Goal: Task Accomplishment & Management: Manage account settings

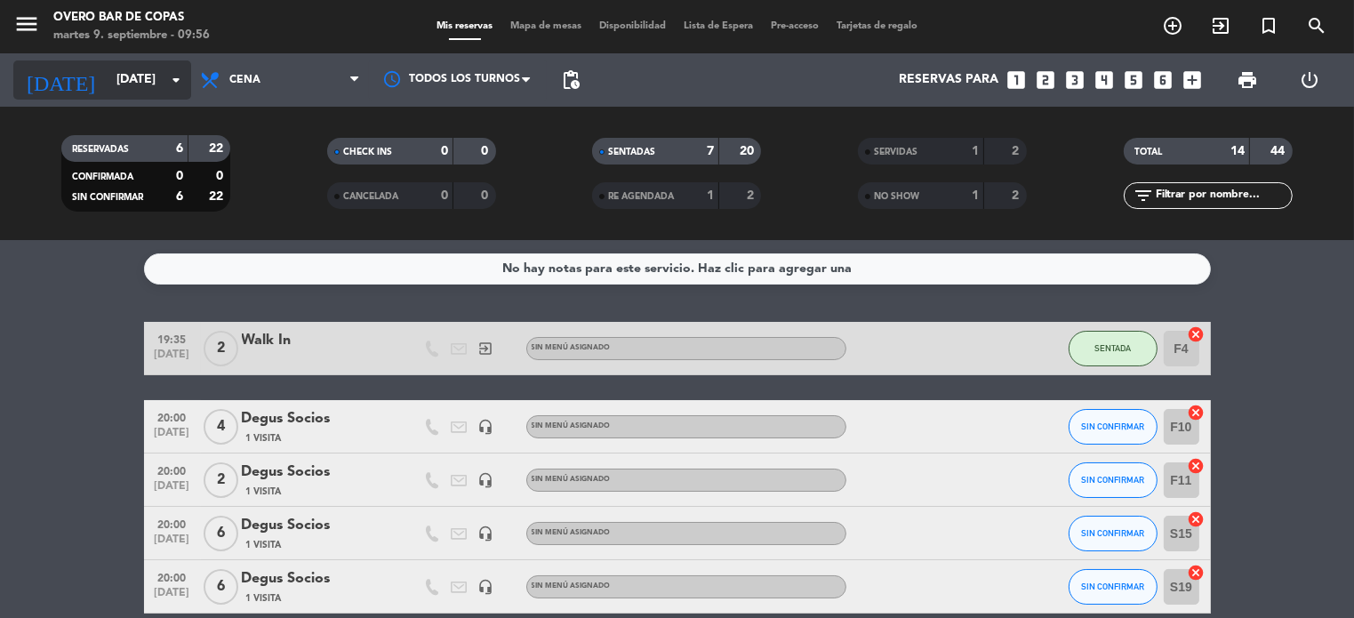
click at [117, 87] on input "[DATE]" at bounding box center [192, 80] width 169 height 32
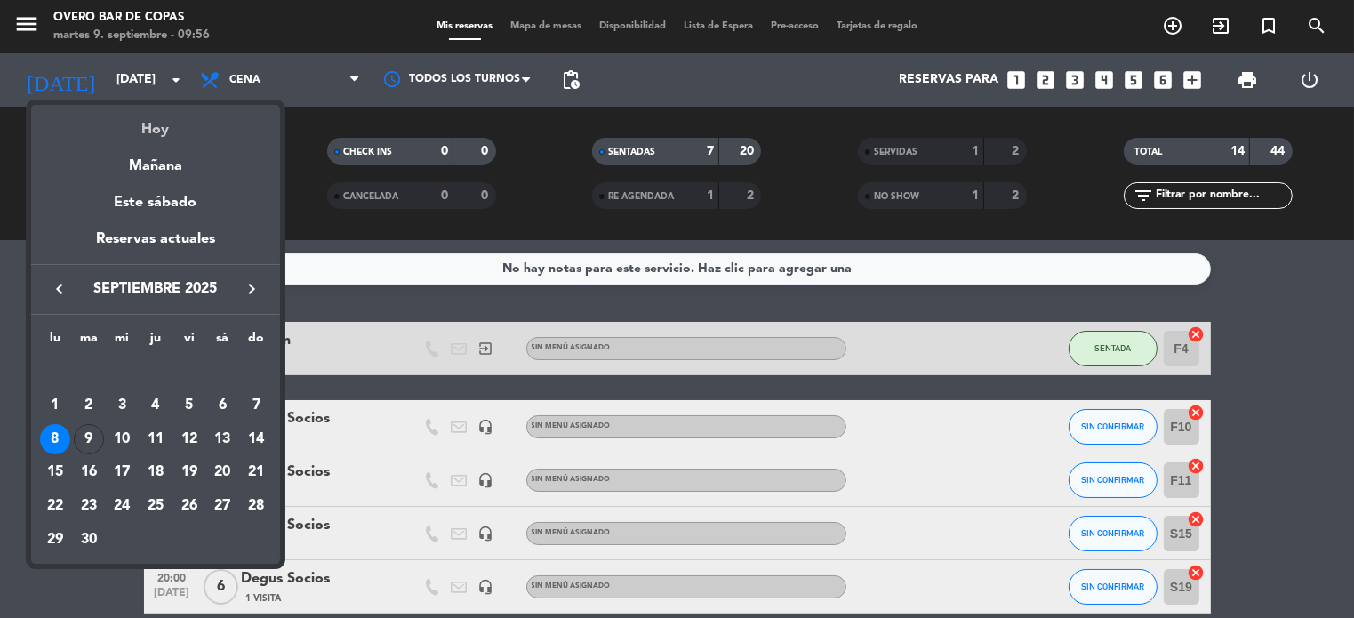
click at [119, 127] on div "Hoy" at bounding box center [155, 123] width 249 height 36
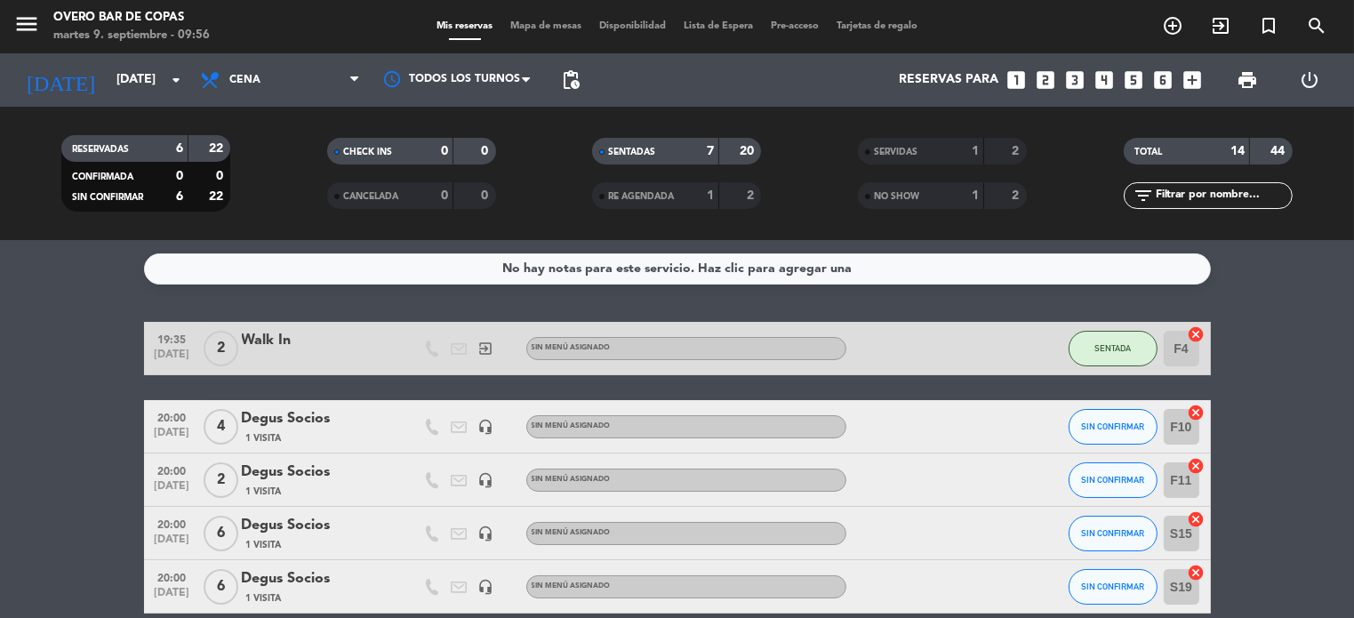
type input "[DATE]"
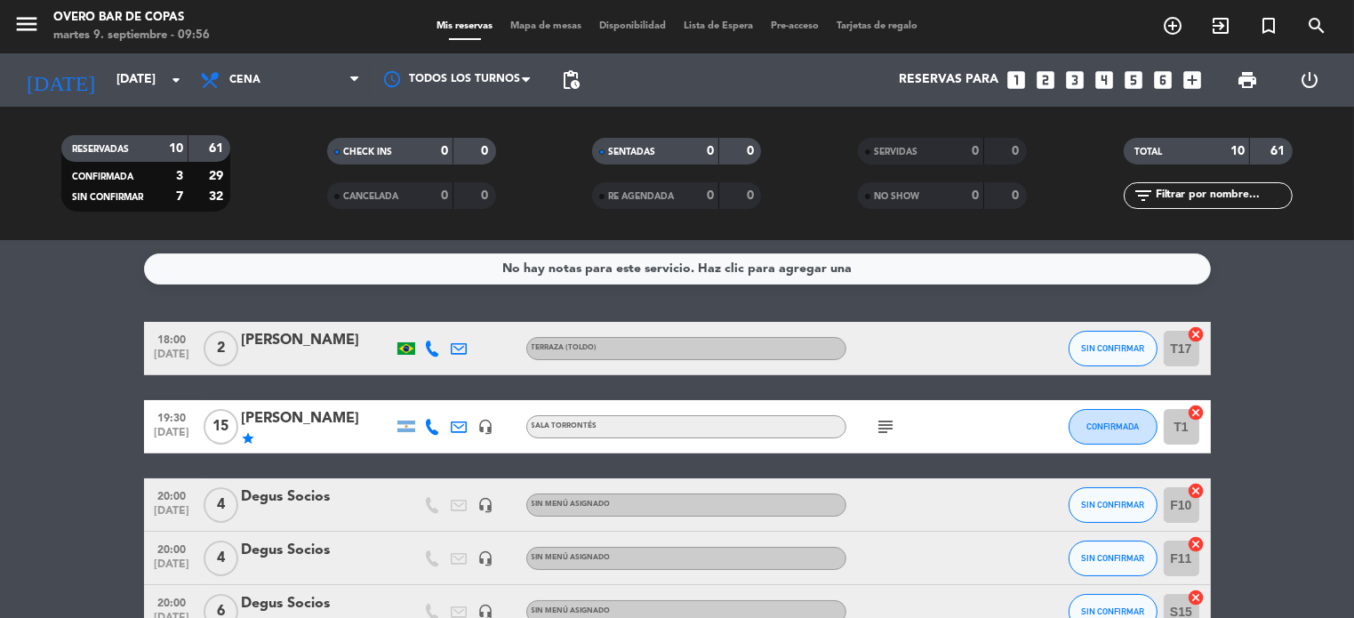
click at [878, 422] on icon "subject" at bounding box center [886, 426] width 21 height 21
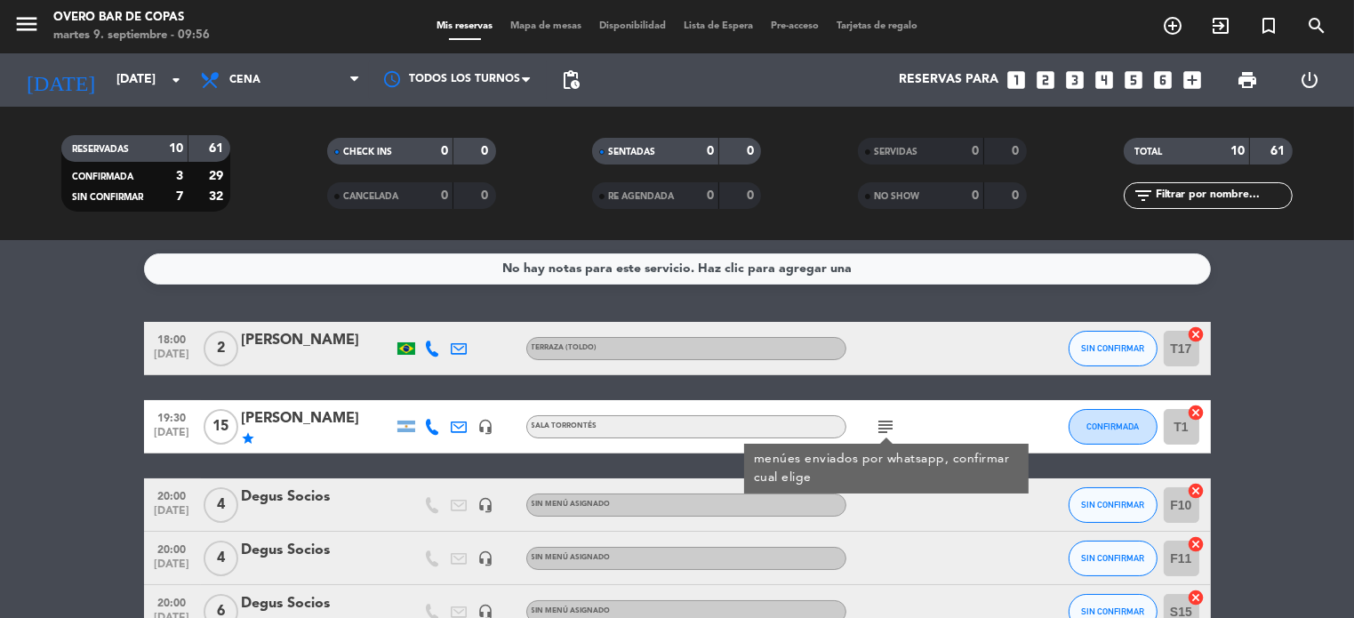
click at [291, 415] on div "[PERSON_NAME]" at bounding box center [317, 418] width 151 height 23
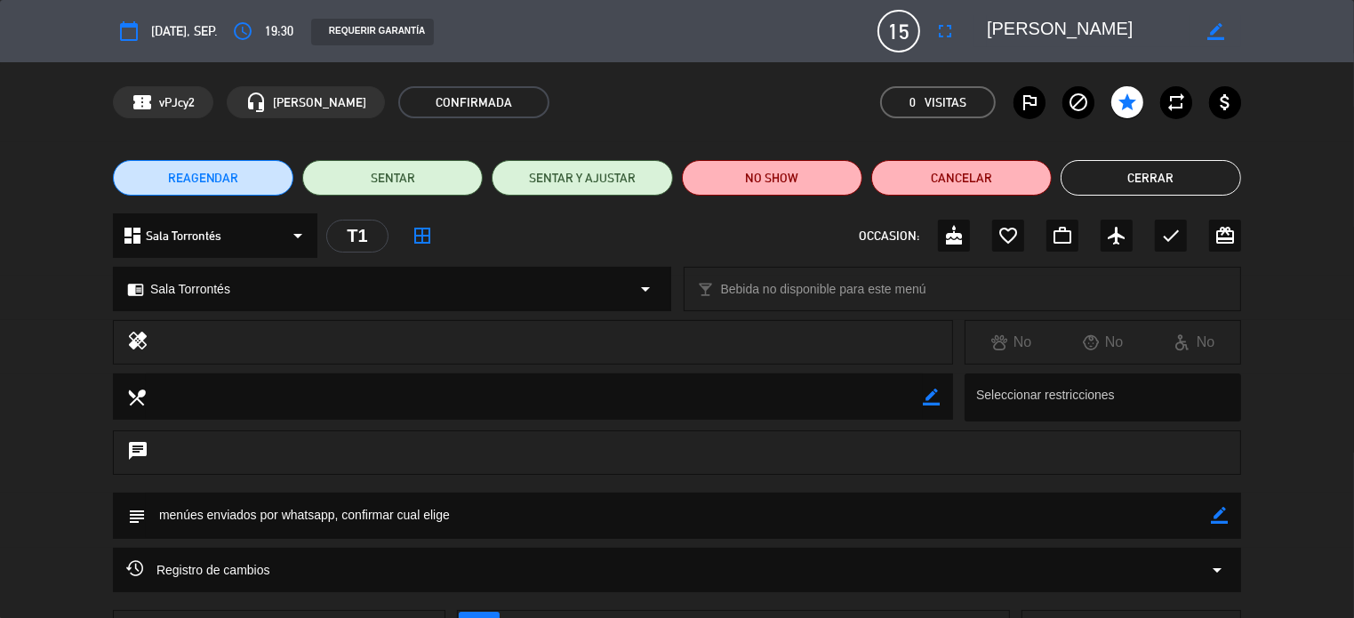
click at [1217, 518] on icon "border_color" at bounding box center [1219, 515] width 17 height 17
type textarea "m"
click at [1223, 518] on icon at bounding box center [1219, 515] width 17 height 17
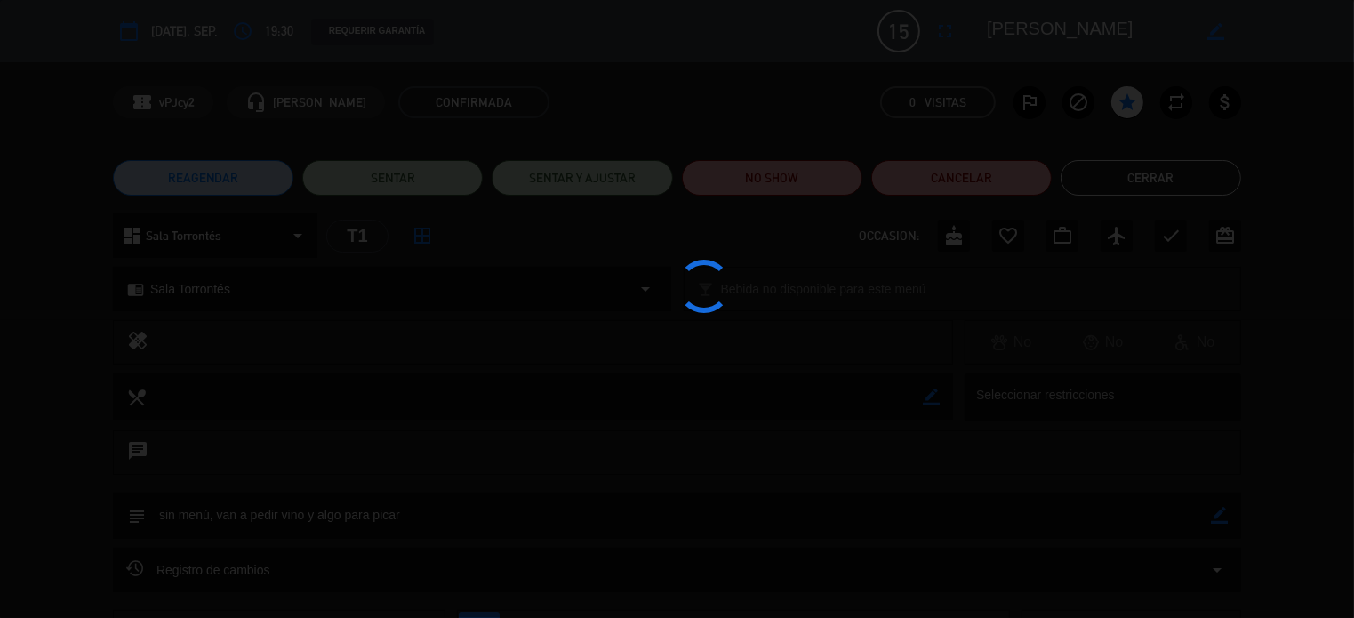
type textarea "sin menú, van a pedir vino y algo para picar"
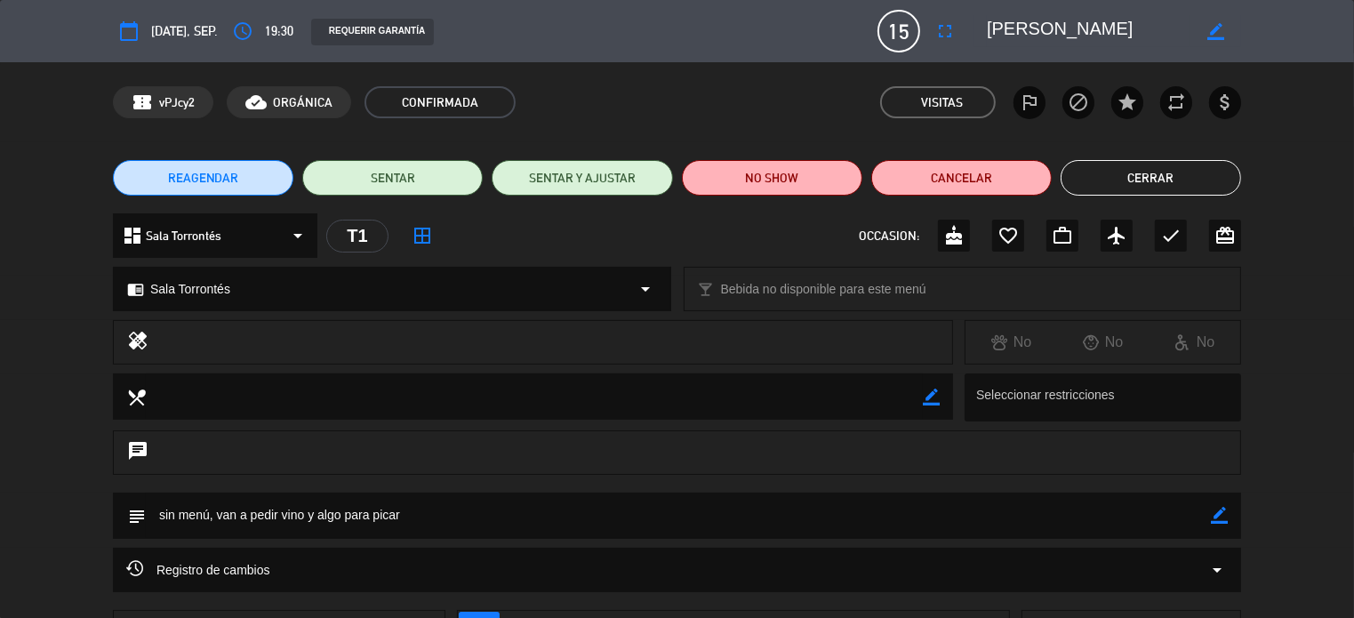
click at [1140, 179] on button "Cerrar" at bounding box center [1150, 178] width 180 height 36
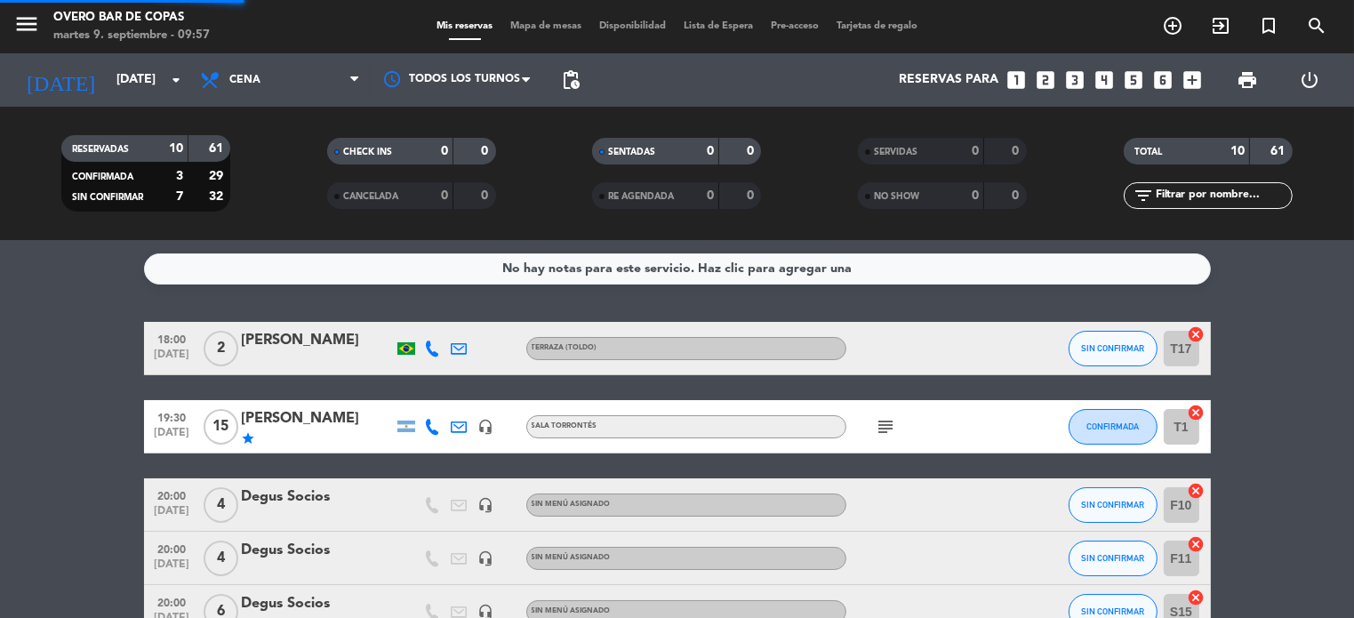
click at [1140, 179] on div "TOTAL 10 61" at bounding box center [1208, 160] width 266 height 44
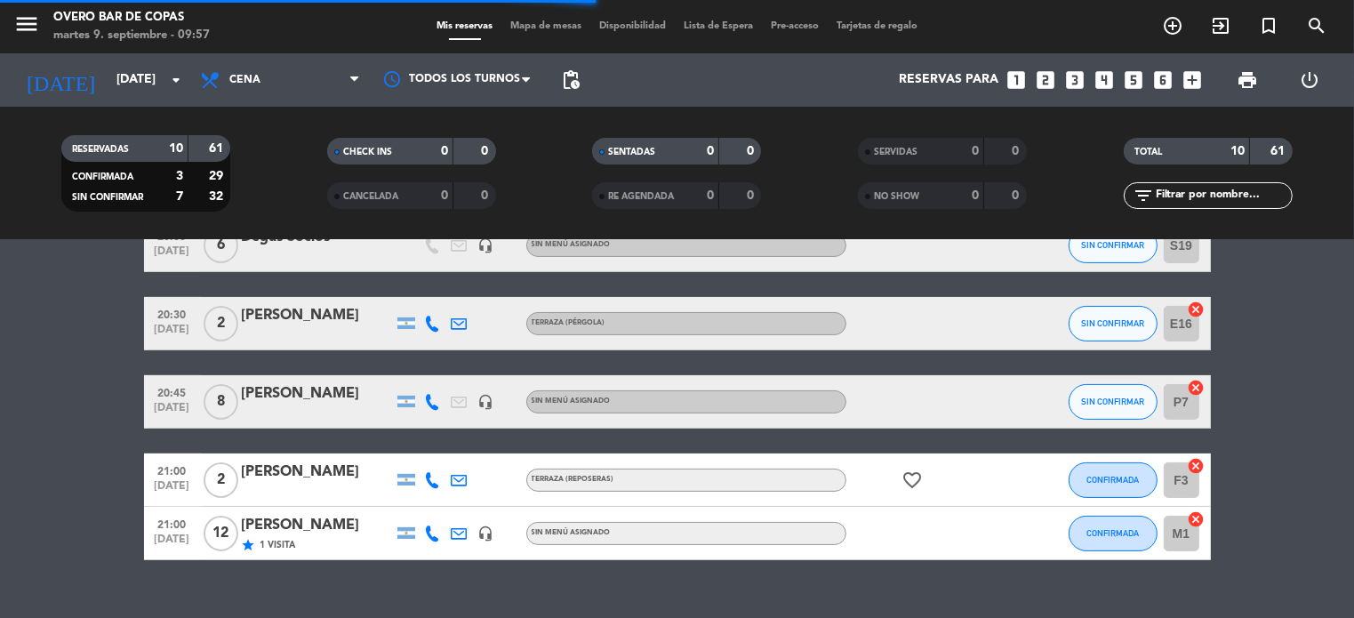
scroll to position [444, 0]
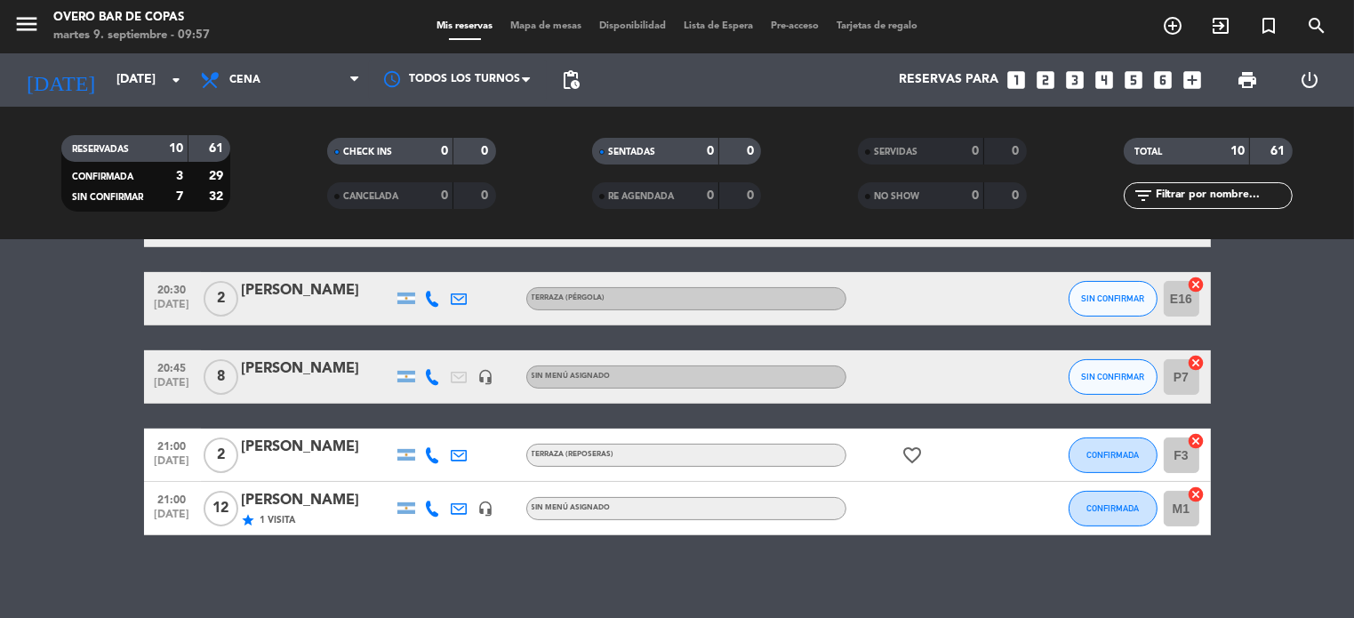
click at [322, 351] on div "20:45 [DATE] 8 [PERSON_NAME] headset_mic Sin menú asignado SIN CONFIRMAR P7 can…" at bounding box center [677, 376] width 1067 height 53
click at [321, 374] on div "[PERSON_NAME]" at bounding box center [317, 368] width 151 height 23
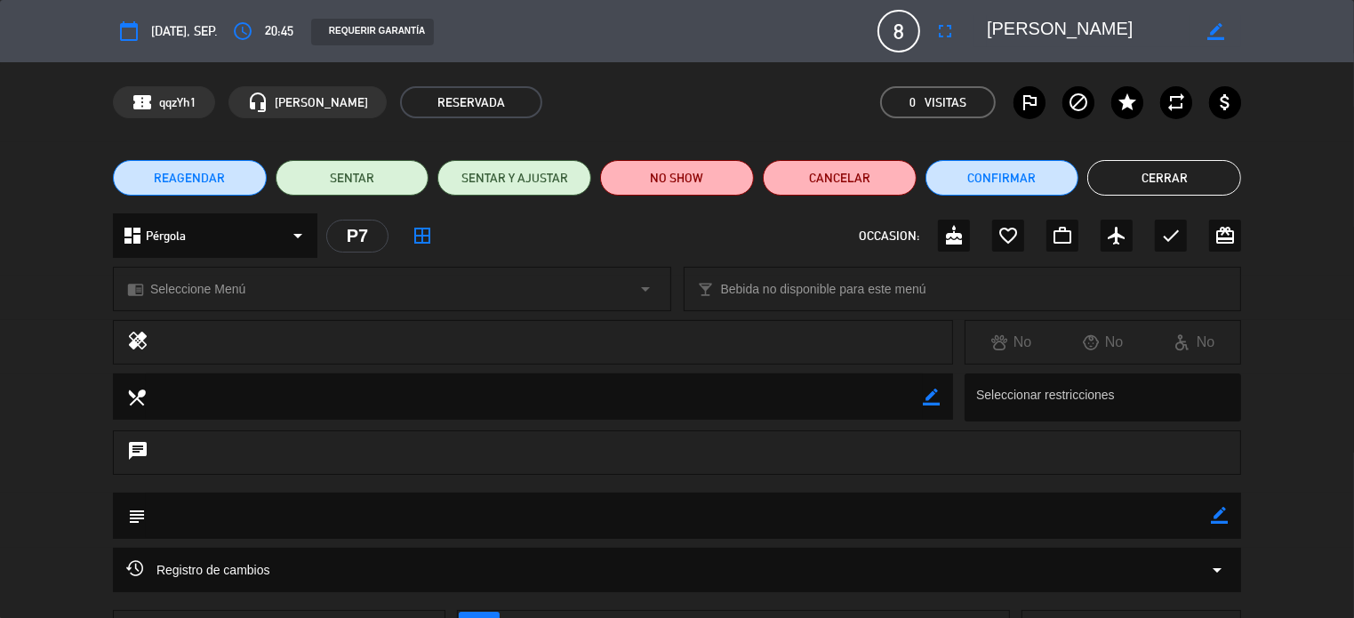
click at [198, 290] on span "Seleccione Menú" at bounding box center [197, 289] width 95 height 20
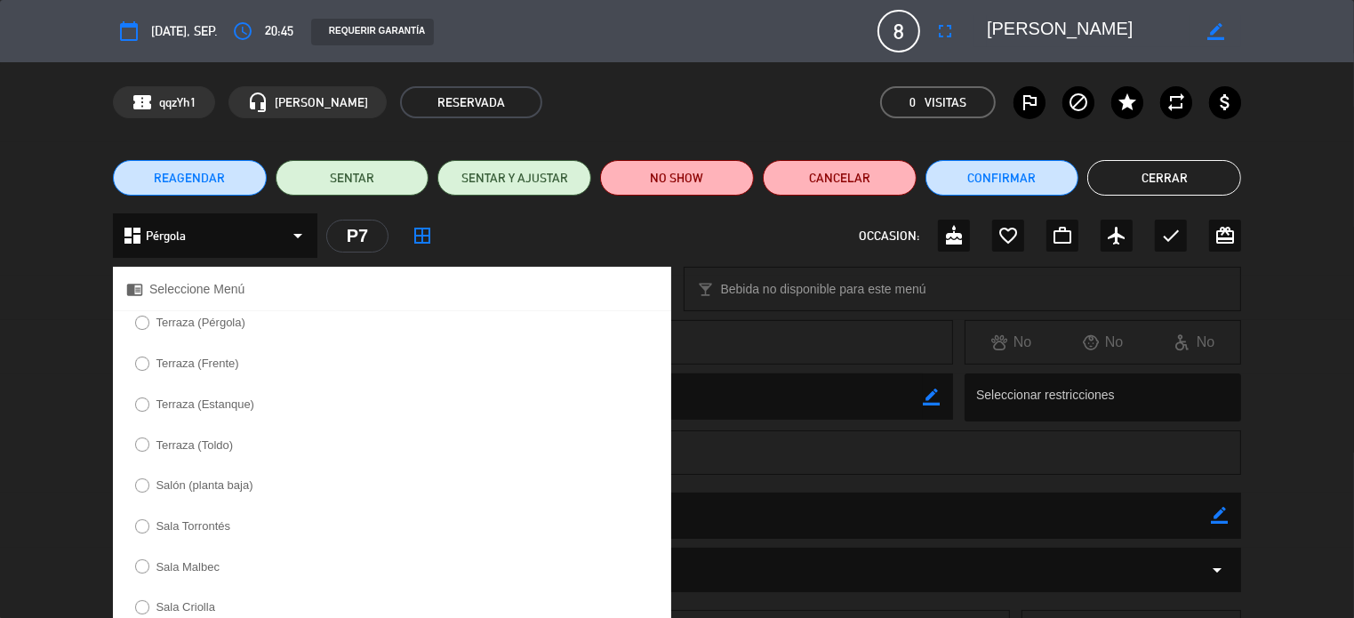
click at [196, 327] on label "Terraza (Pérgola)" at bounding box center [200, 322] width 89 height 12
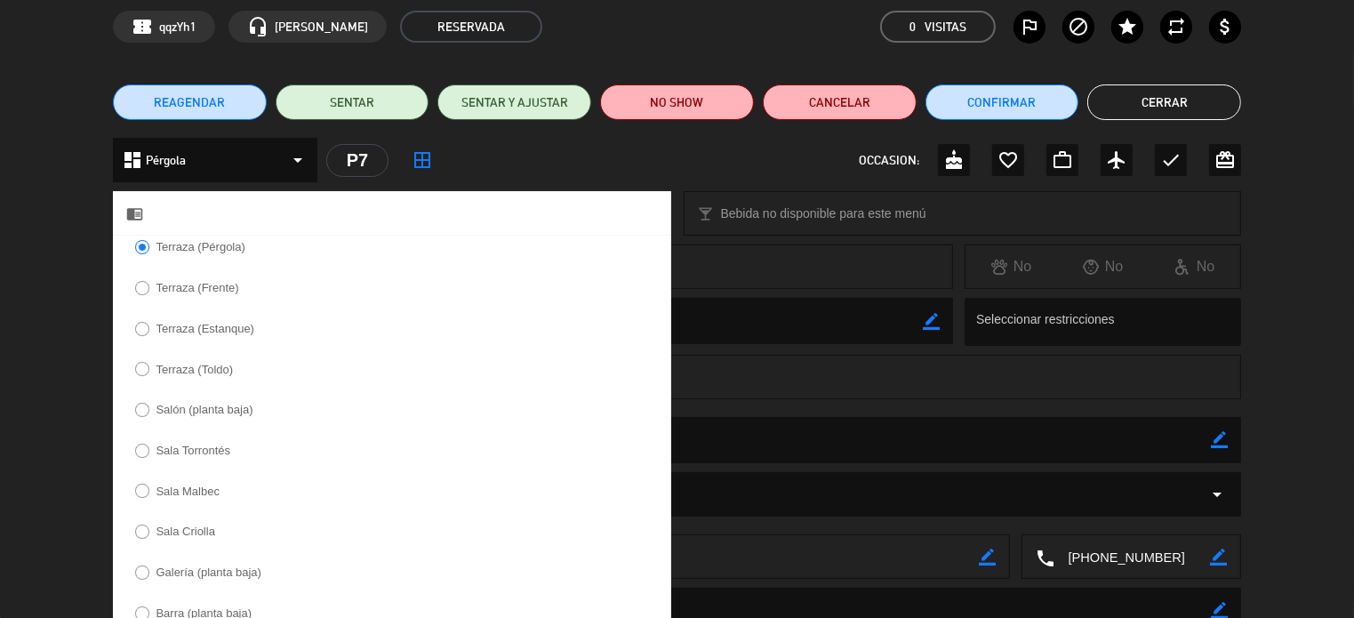
scroll to position [247, 0]
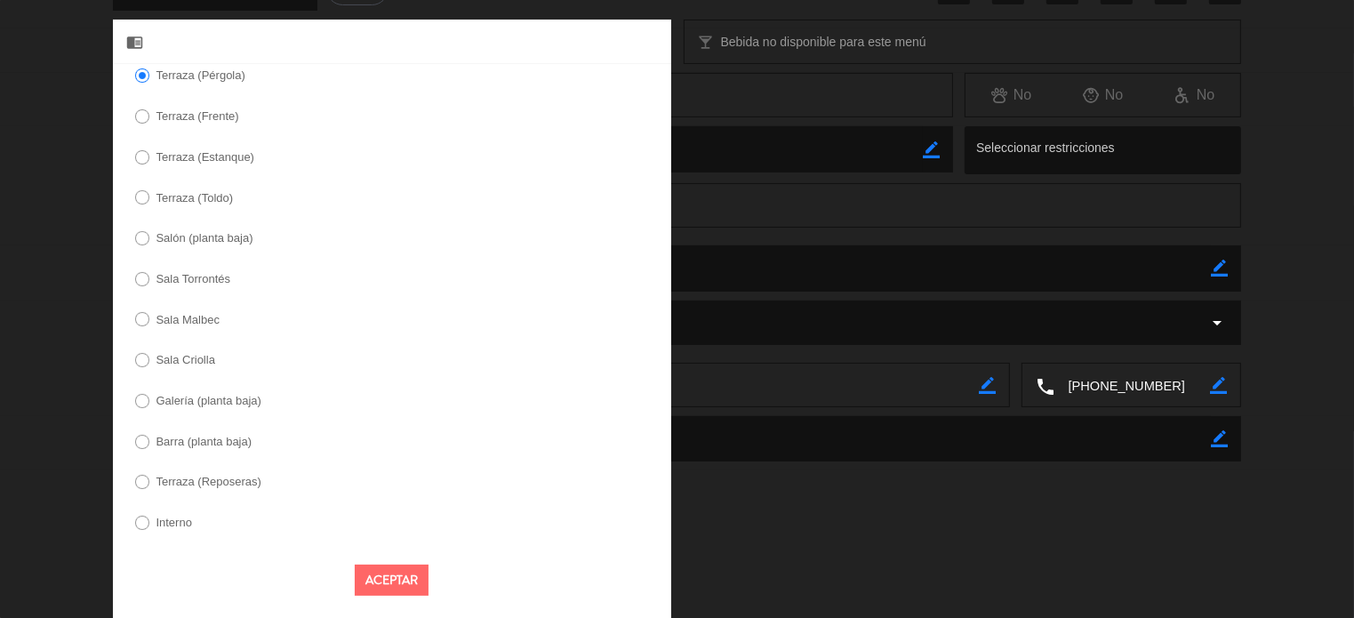
click at [367, 574] on button "Aceptar" at bounding box center [392, 579] width 74 height 31
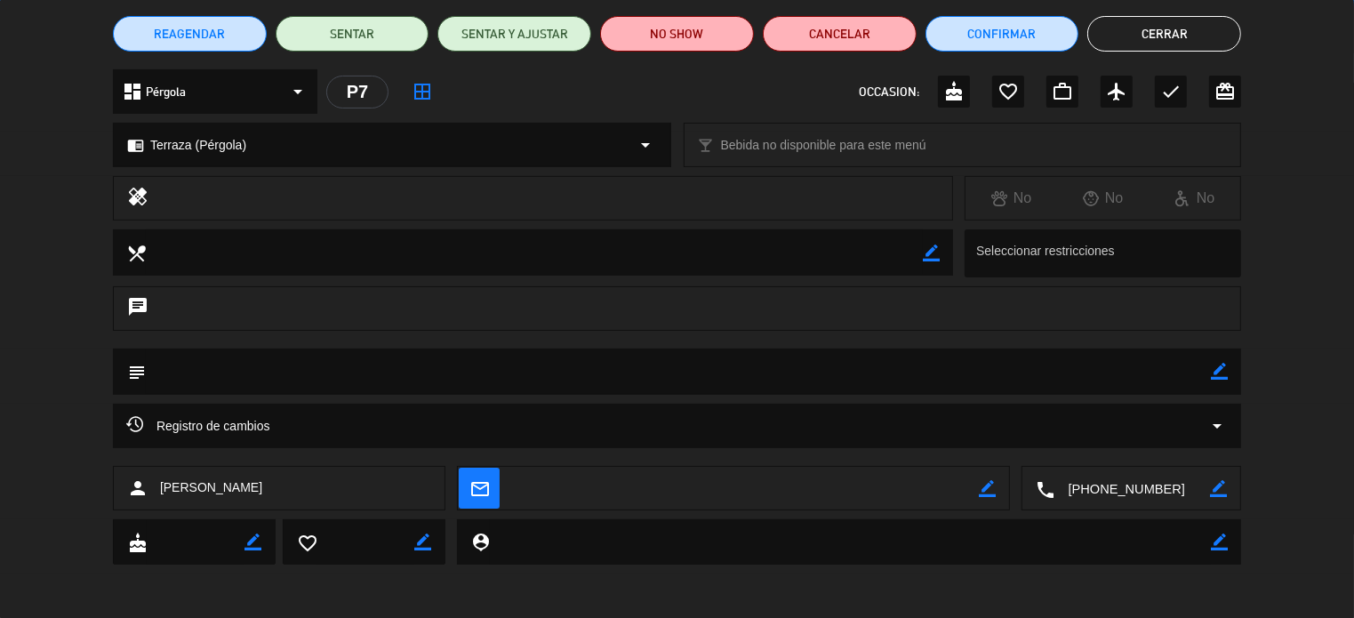
scroll to position [143, 0]
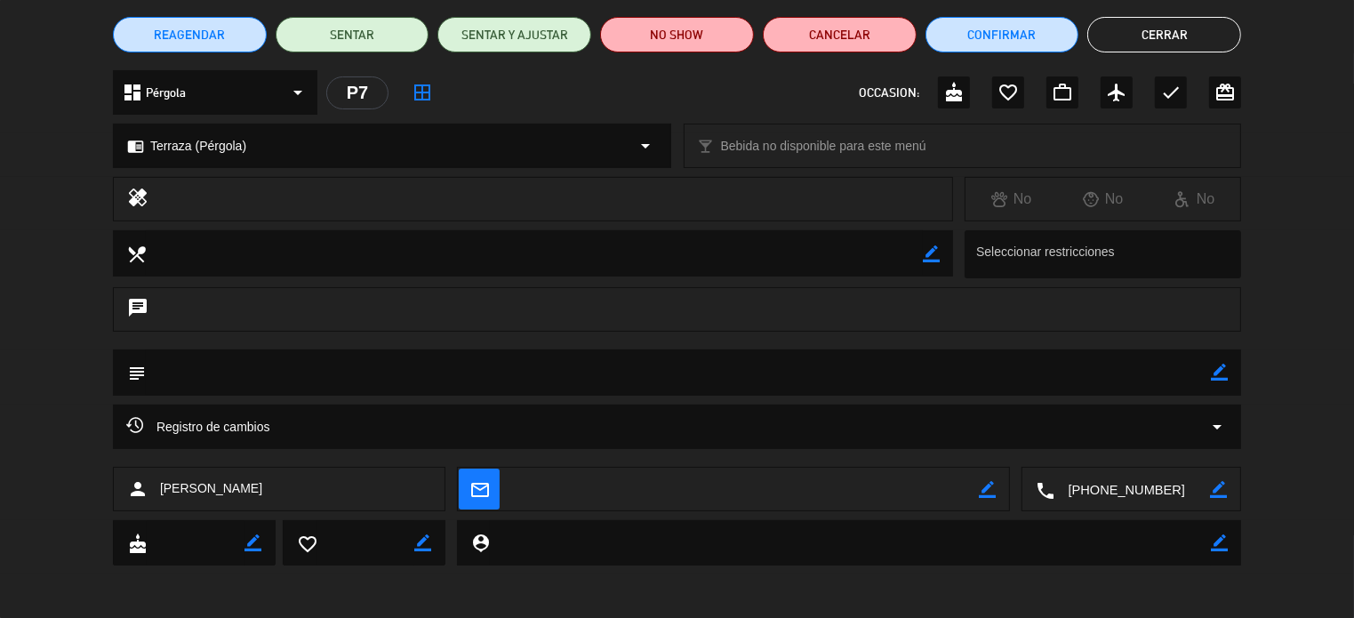
click at [1122, 38] on button "Cerrar" at bounding box center [1164, 35] width 154 height 36
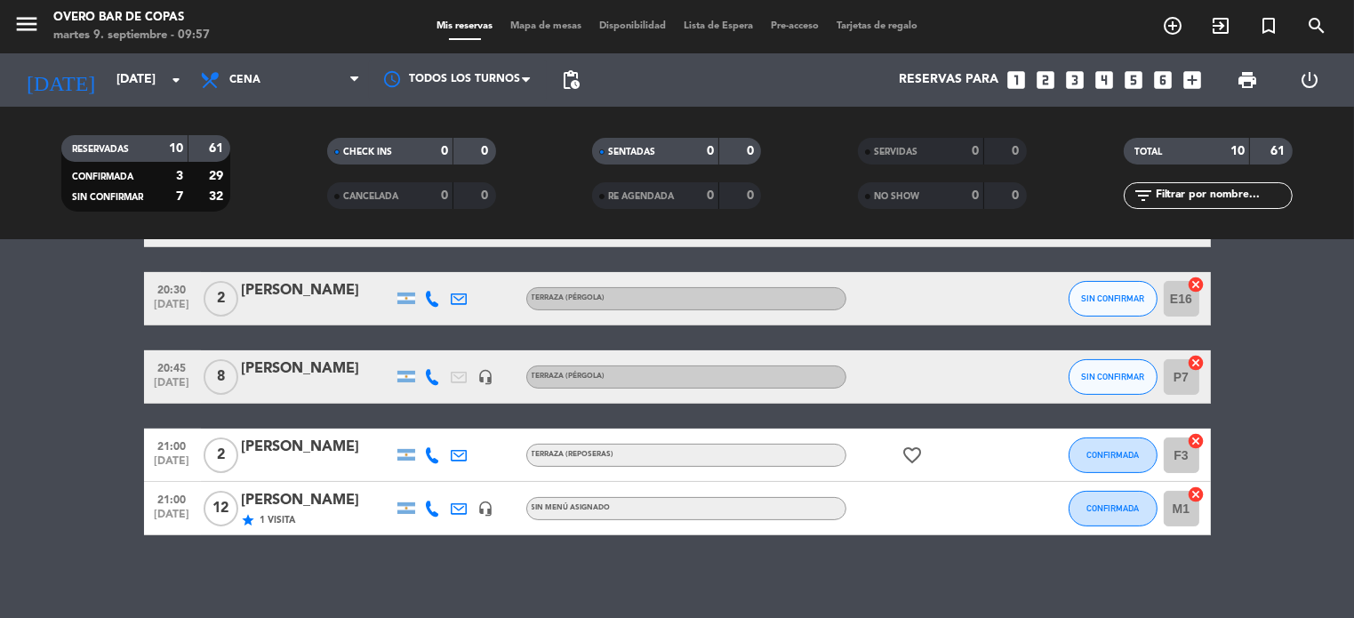
click at [331, 503] on div "[PERSON_NAME]" at bounding box center [317, 500] width 151 height 23
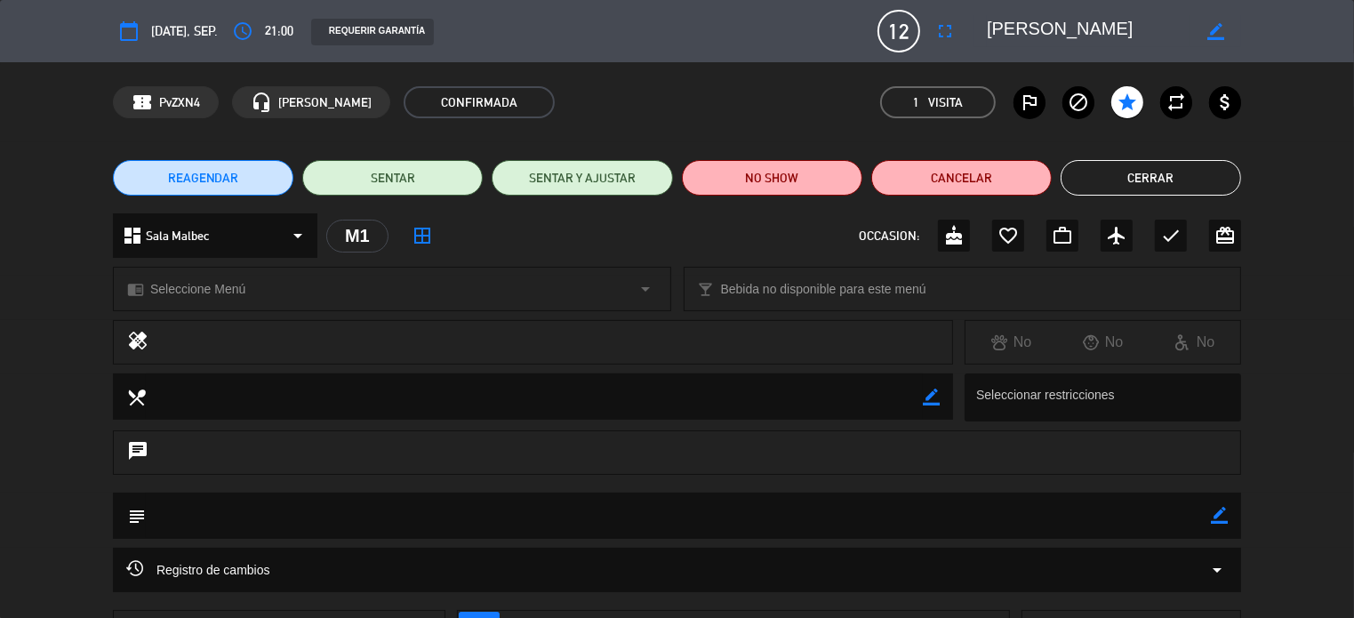
click at [293, 294] on div "chrome_reader_mode Seleccione Menú arrow_drop_down" at bounding box center [392, 289] width 556 height 43
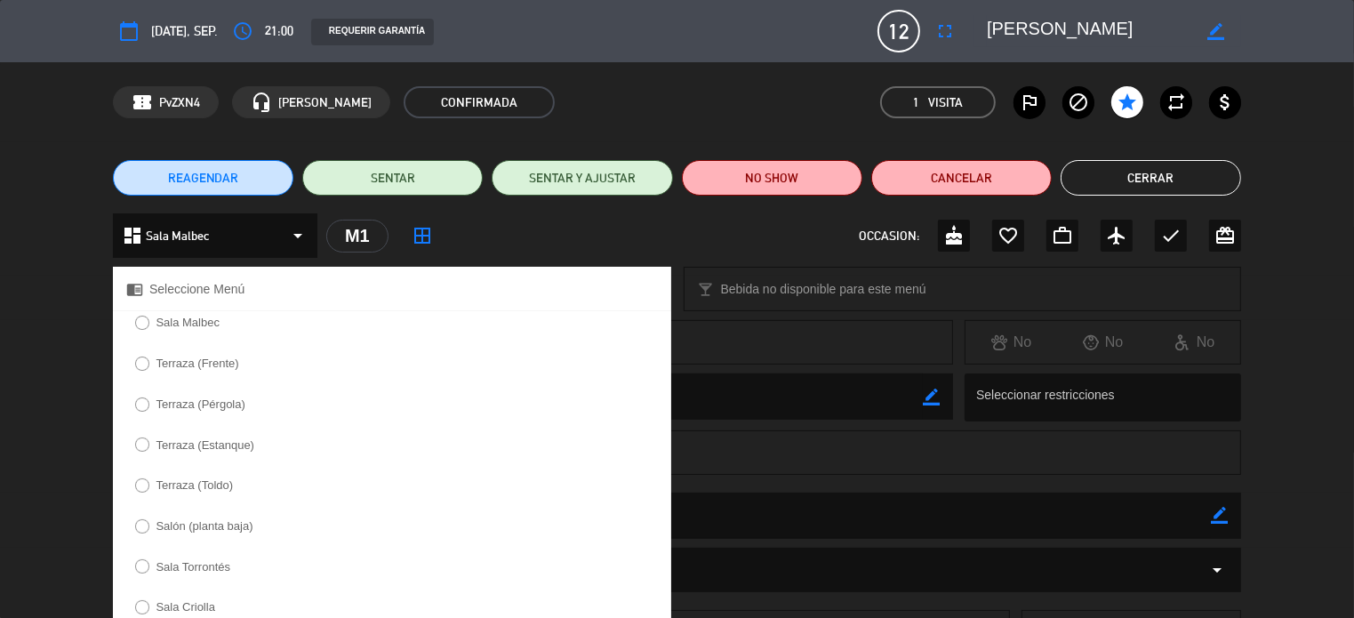
click at [247, 320] on div "Sala Malbec" at bounding box center [392, 328] width 558 height 35
click at [186, 331] on label "Sala Malbec" at bounding box center [177, 325] width 103 height 28
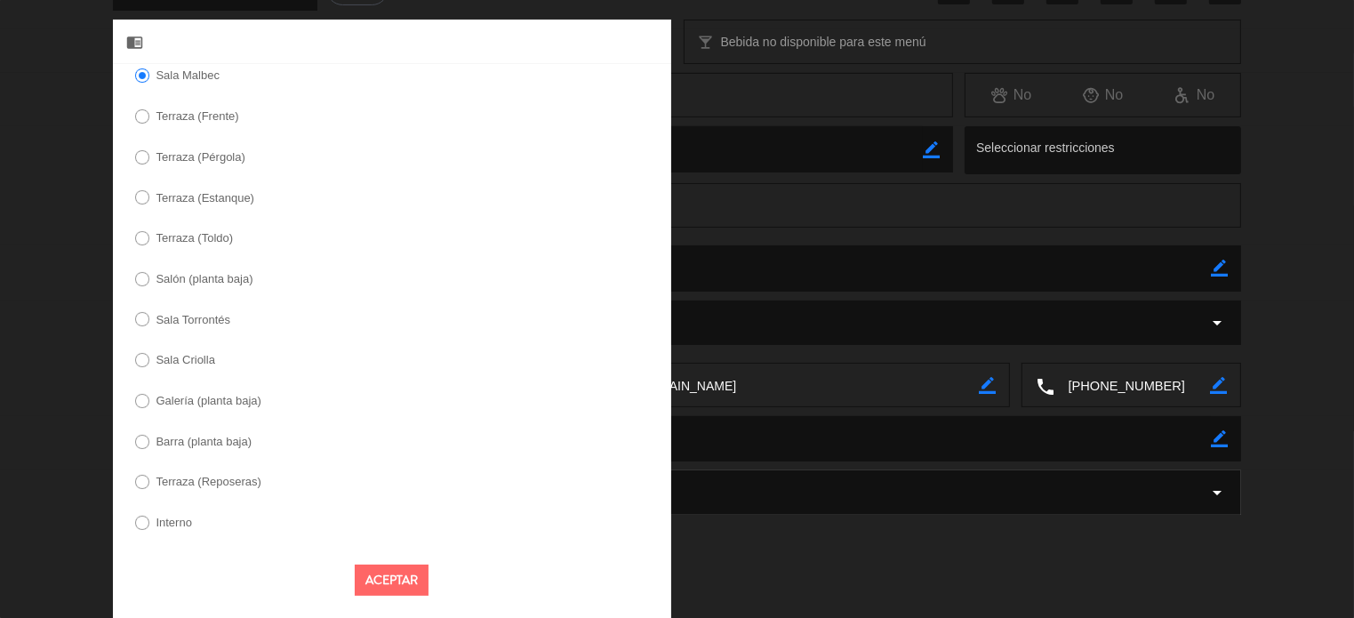
click at [394, 573] on button "Aceptar" at bounding box center [392, 579] width 74 height 31
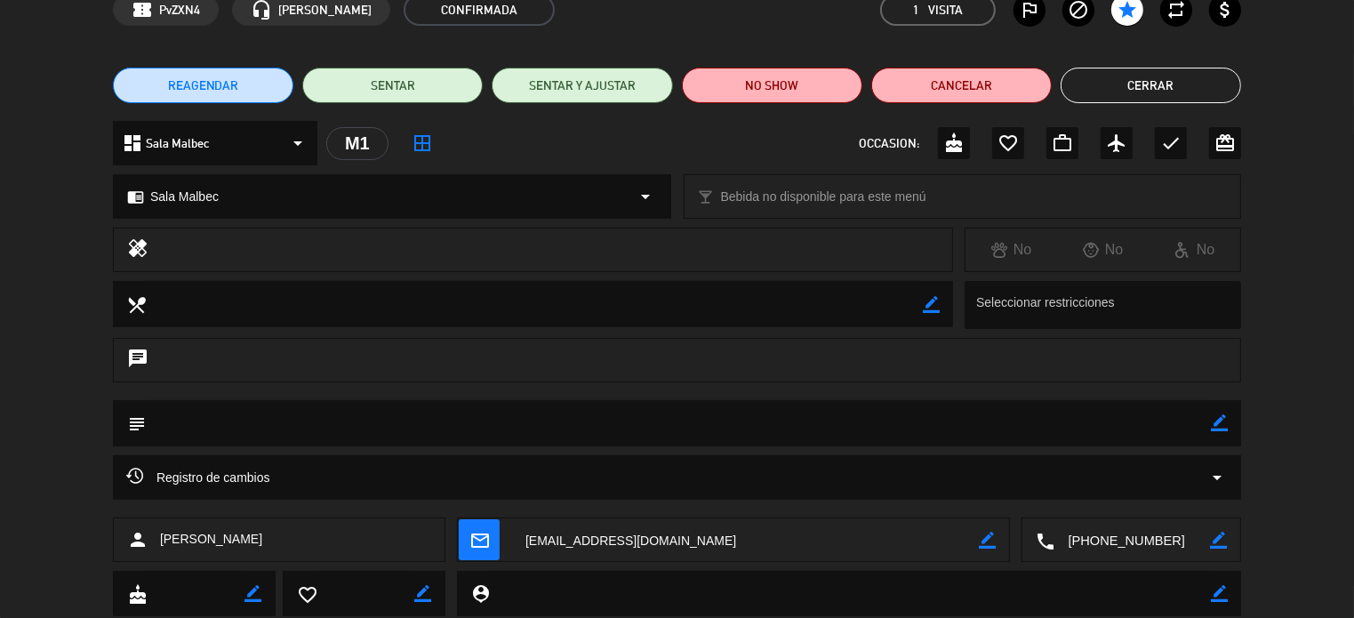
scroll to position [0, 0]
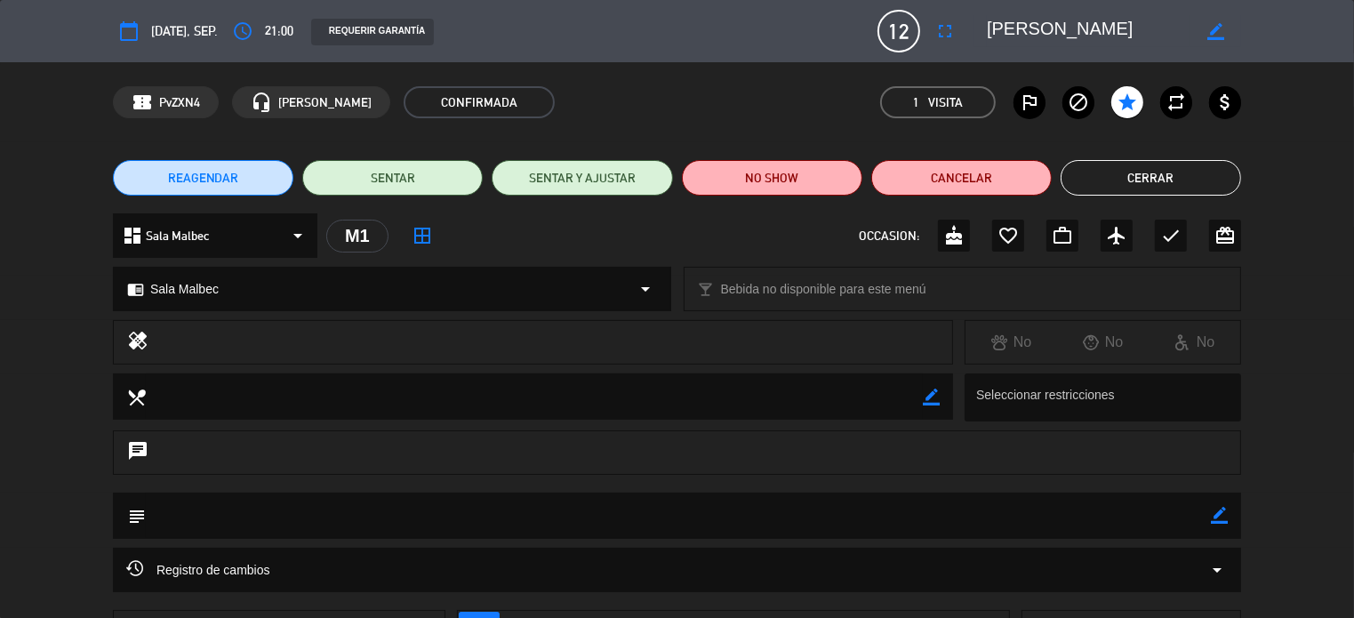
click at [1161, 177] on button "Cerrar" at bounding box center [1150, 178] width 180 height 36
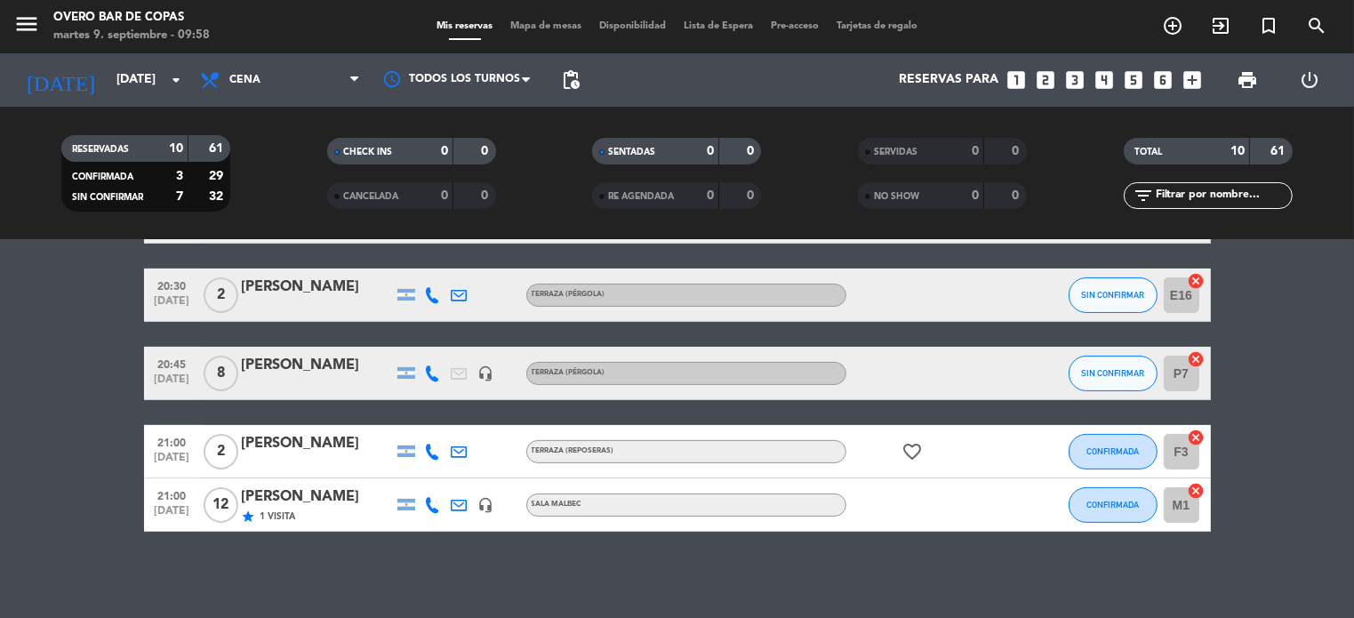
scroll to position [450, 0]
